Goal: Register for event/course

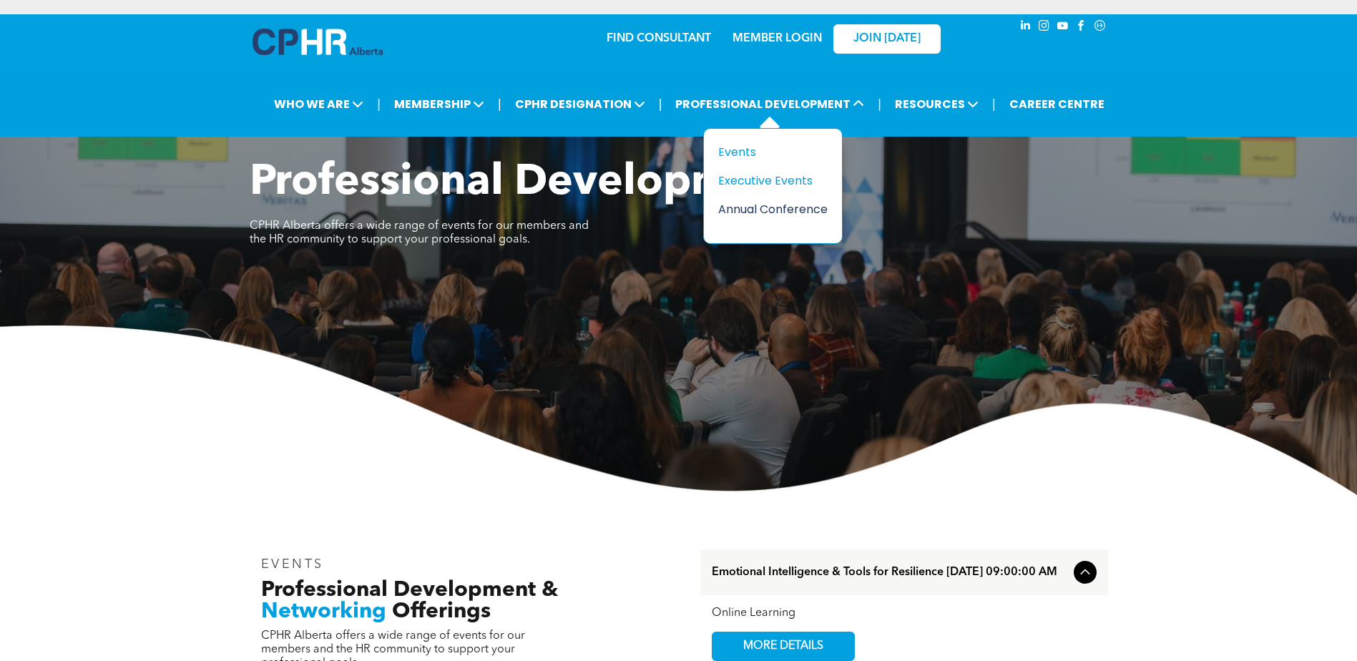
click at [798, 201] on div "Annual Conference" at bounding box center [767, 209] width 99 height 18
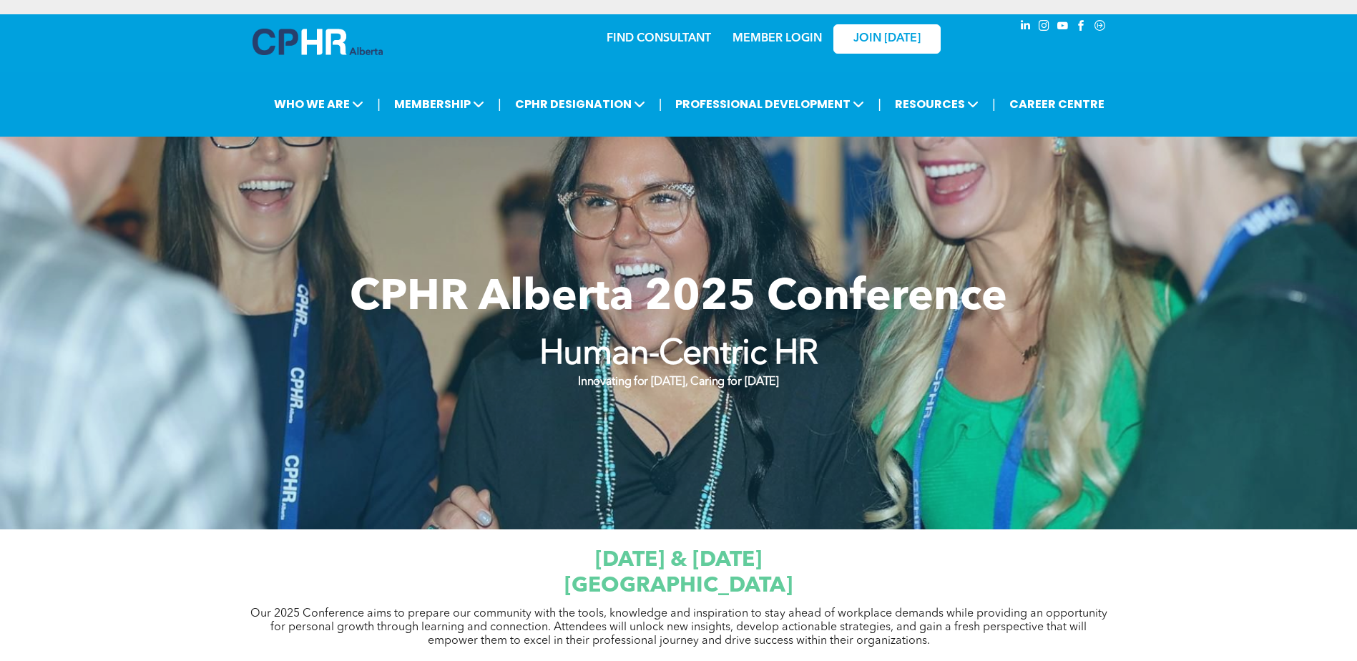
click at [674, 606] on div "Our 2025 Conference aims to prepare our community with the tools, knowledge and…" at bounding box center [679, 628] width 859 height 44
click at [685, 575] on span "[GEOGRAPHIC_DATA]" at bounding box center [679, 585] width 228 height 21
click at [679, 540] on div "[DATE] & [DATE] [GEOGRAPHIC_DATA] Our 2025 Conference aims to prepare our commu…" at bounding box center [679, 610] width 859 height 141
click at [665, 300] on span "CPHR Alberta 2025 Conference" at bounding box center [679, 298] width 658 height 43
click at [693, 353] on strong "Human-Centric HR" at bounding box center [678, 355] width 279 height 34
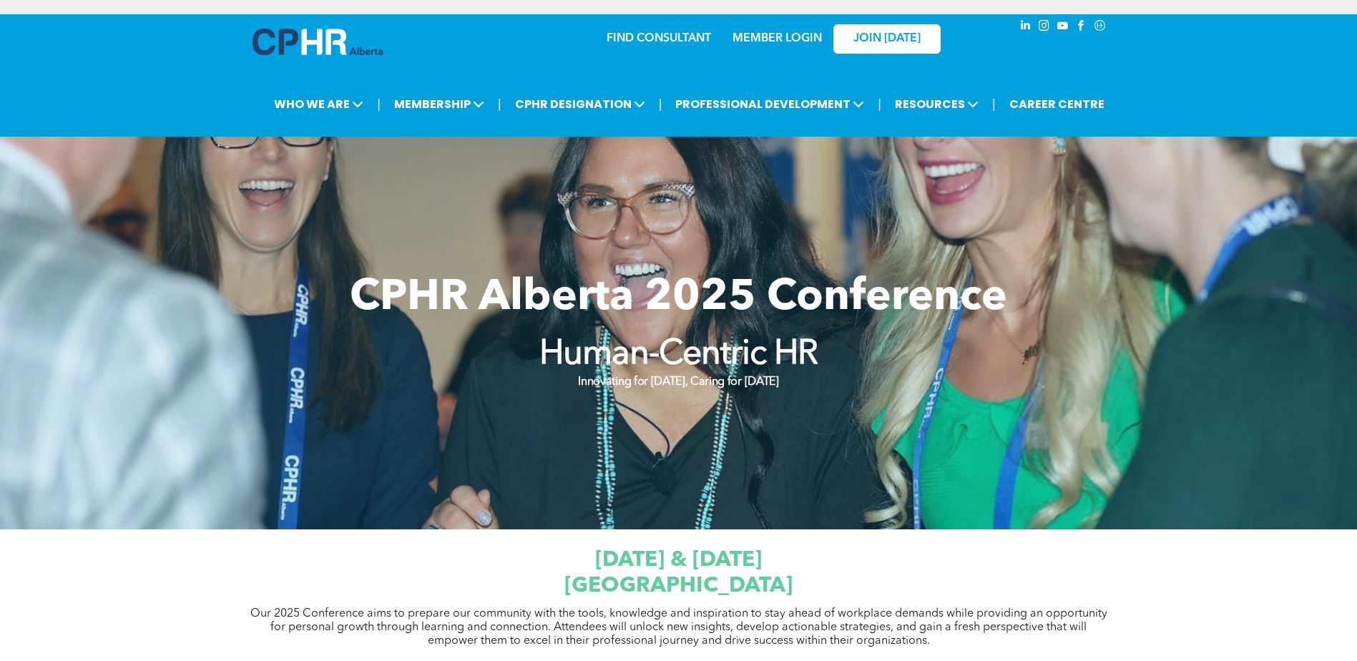
click at [658, 413] on div at bounding box center [678, 333] width 1357 height 393
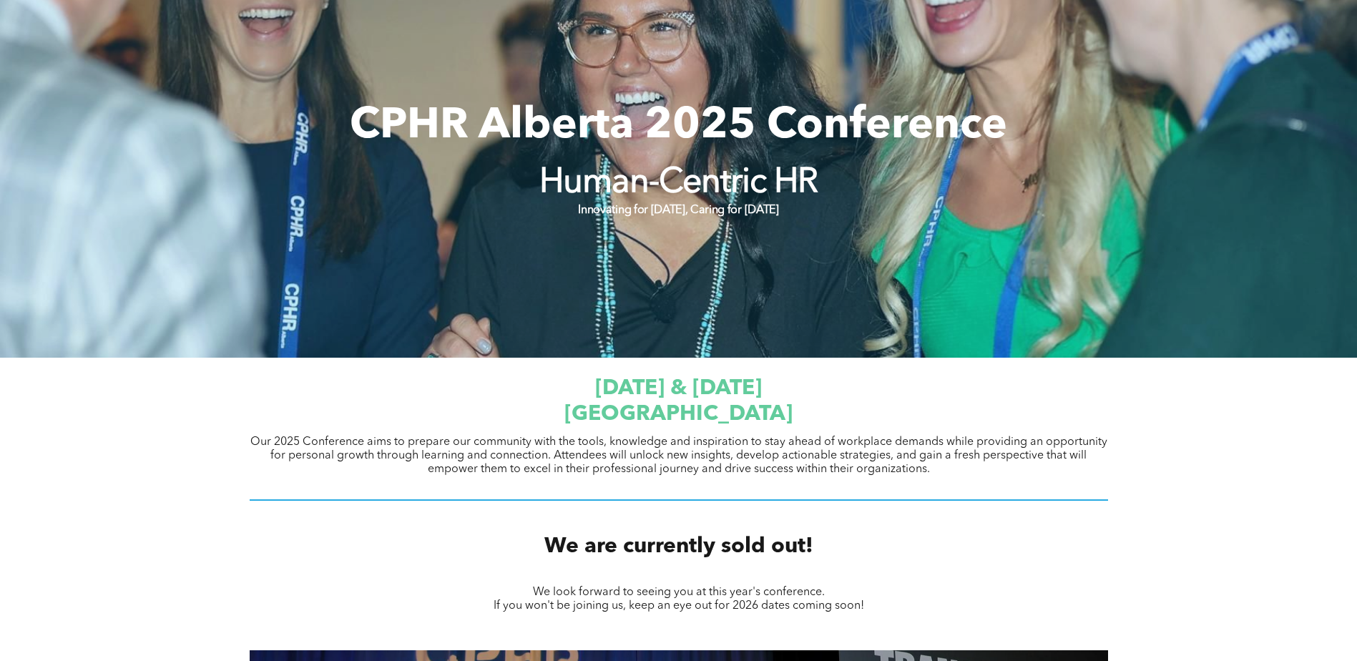
scroll to position [501, 0]
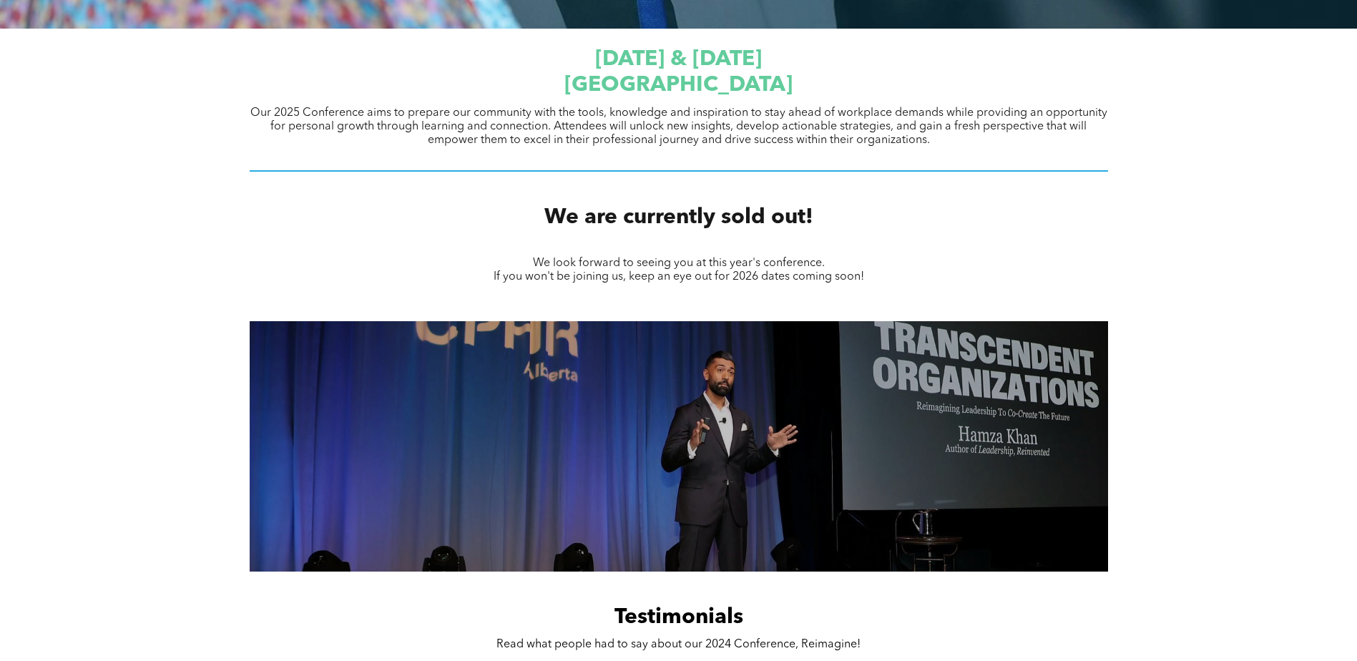
click at [683, 220] on span "We are currently sold out!" at bounding box center [678, 217] width 269 height 21
click at [681, 269] on span "We look forward to seeing you at this year's conference." at bounding box center [679, 263] width 292 height 11
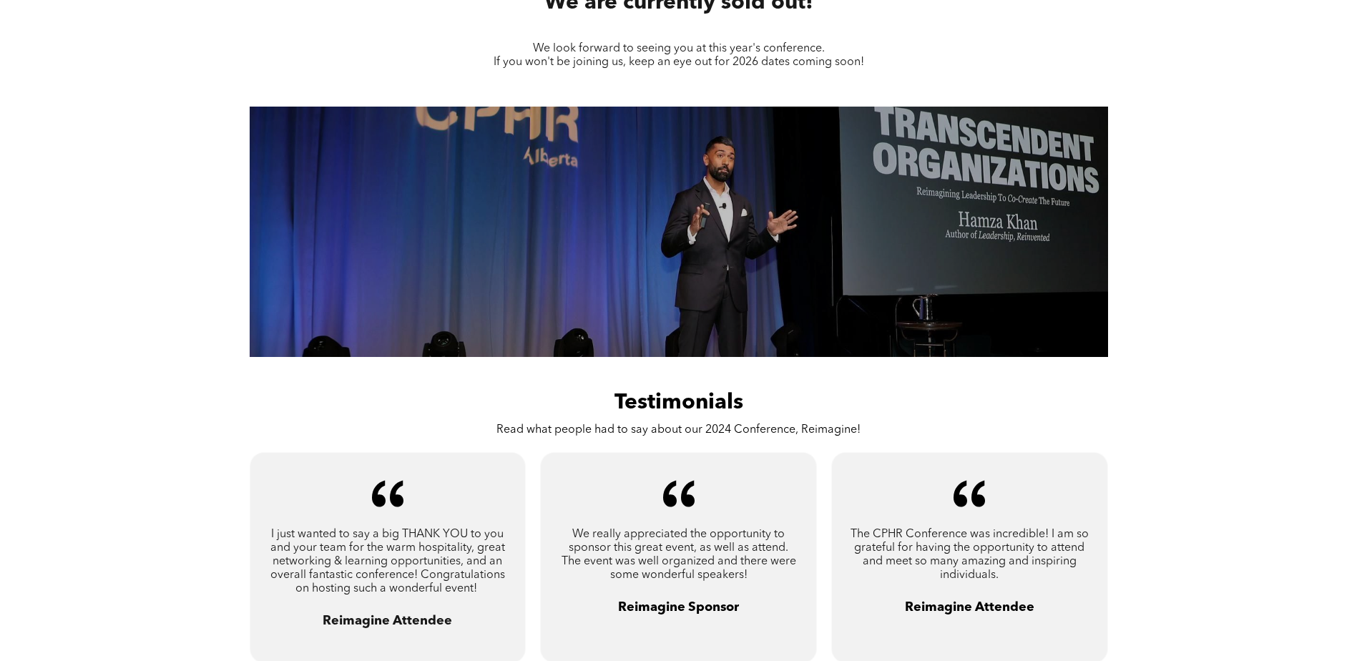
click at [663, 382] on div "Testimonials Read what people had to say about our 2024 Conference, Reimagine!" at bounding box center [679, 414] width 859 height 73
click at [672, 414] on span "Testimonials" at bounding box center [679, 402] width 129 height 21
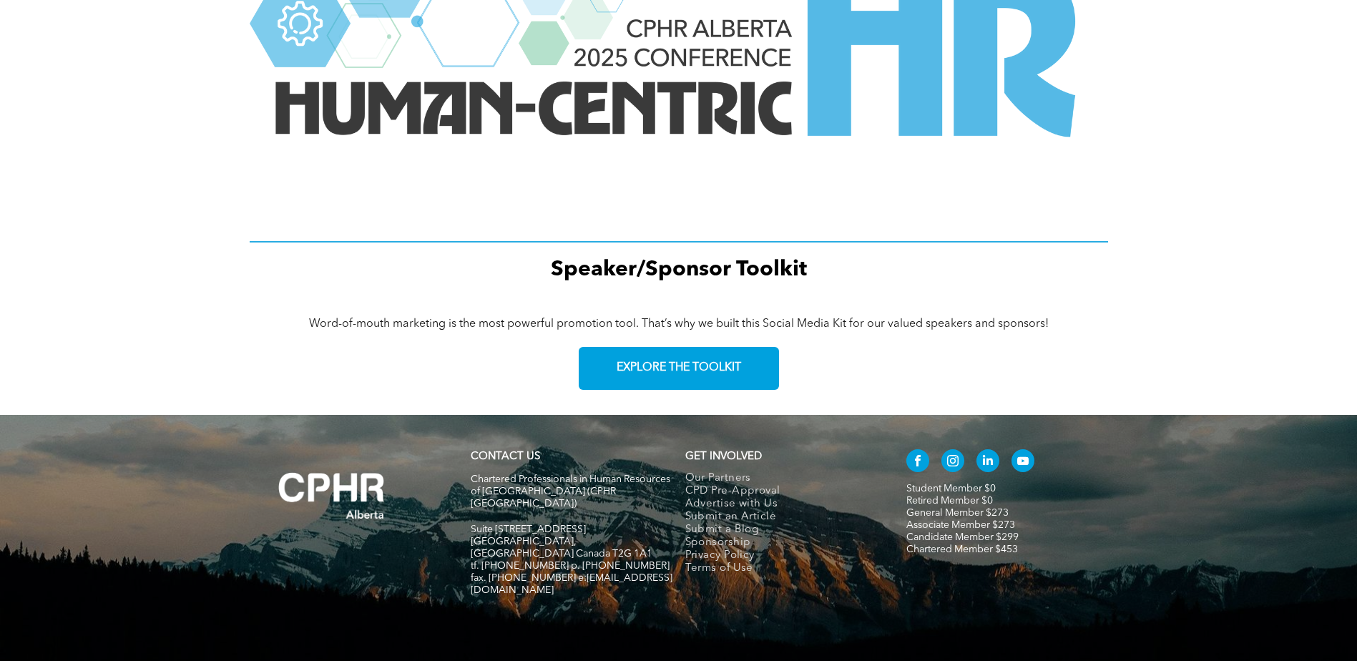
scroll to position [1913, 0]
